Goal: Task Accomplishment & Management: Manage account settings

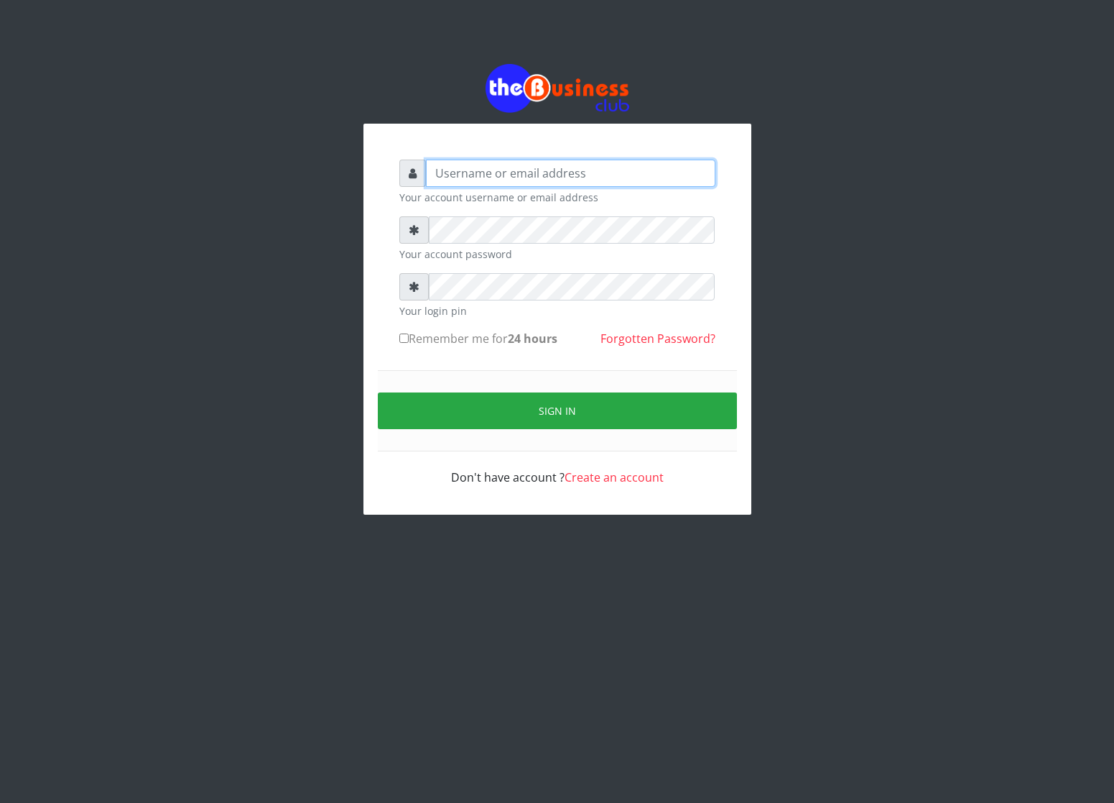
type input "cherpher"
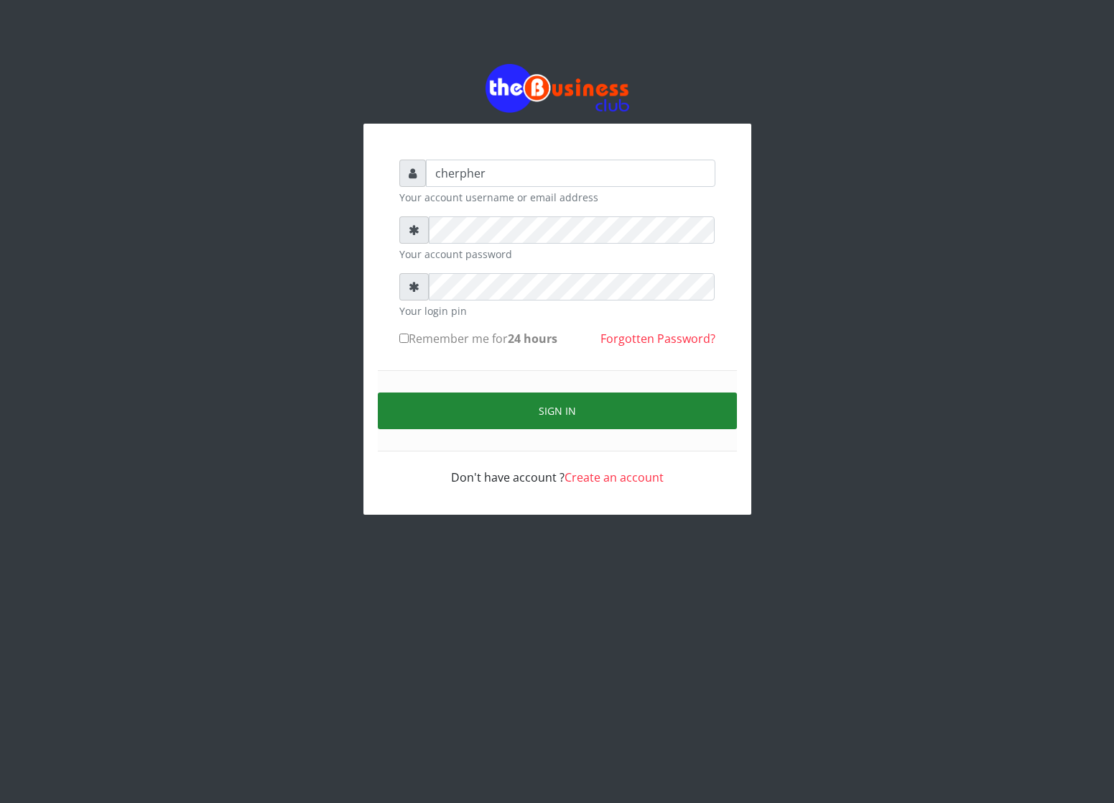
click at [471, 407] on button "Sign in" at bounding box center [557, 410] width 359 height 37
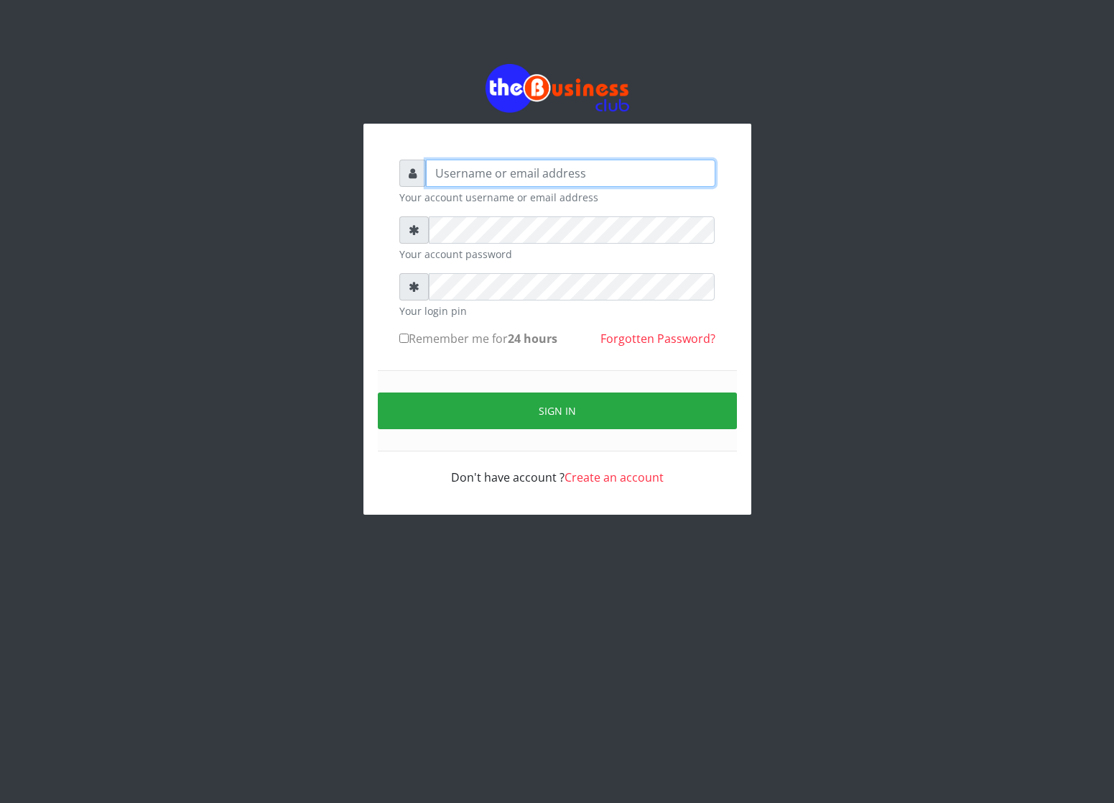
type input "cherpher"
click at [394, 335] on div "cherpher Your account username or email address Your account password Your logi…" at bounding box center [557, 322] width 345 height 355
click at [405, 337] on input "Remember me for 24 hours" at bounding box center [403, 337] width 9 height 9
checkbox input "true"
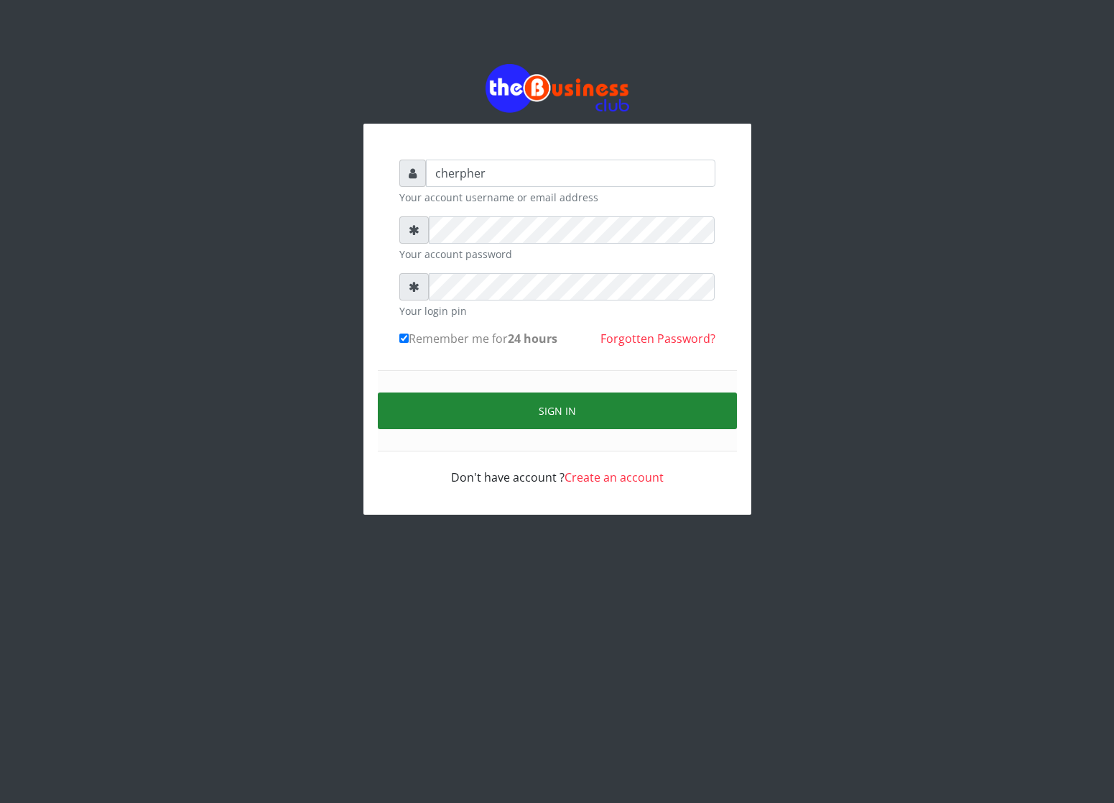
click at [399, 410] on button "Sign in" at bounding box center [557, 410] width 359 height 37
